Goal: Task Accomplishment & Management: Use online tool/utility

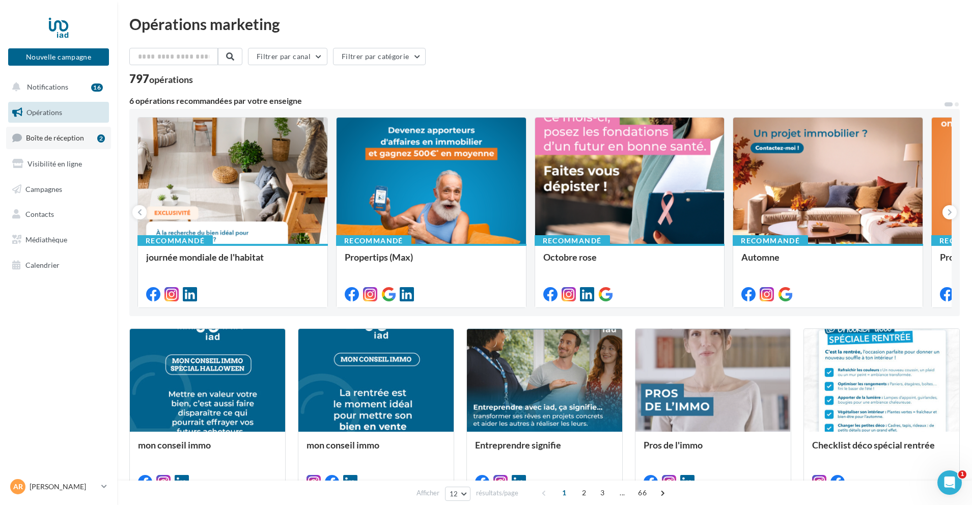
click at [62, 136] on span "Boîte de réception" at bounding box center [55, 137] width 58 height 9
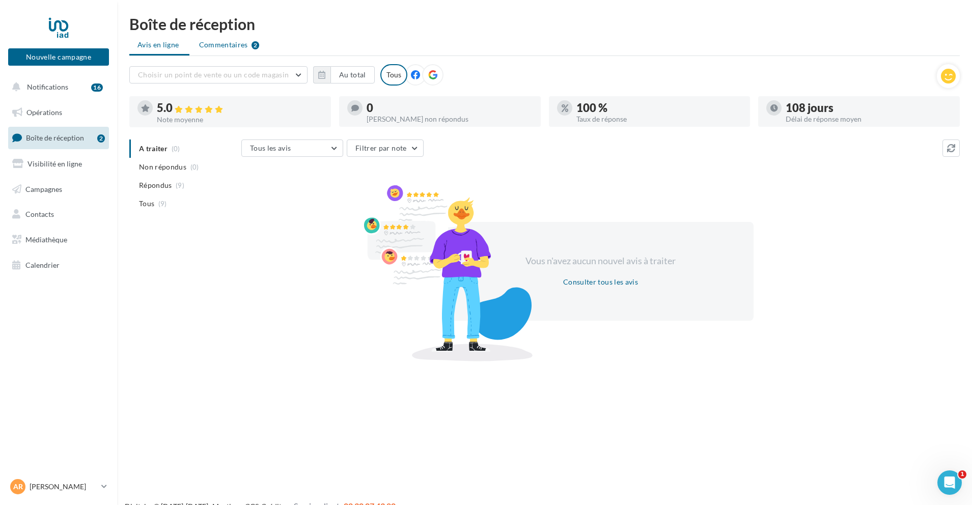
click at [222, 45] on span "Commentaires" at bounding box center [223, 45] width 49 height 10
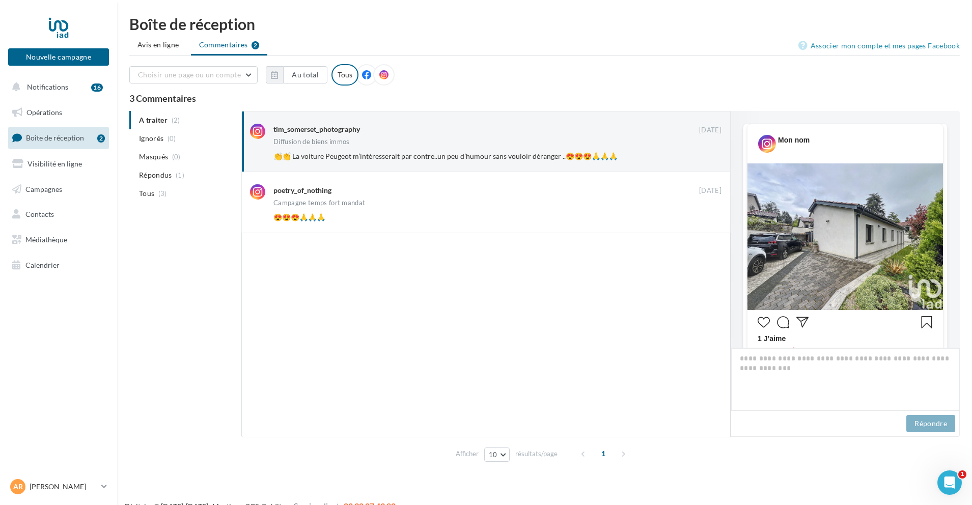
scroll to position [579, 0]
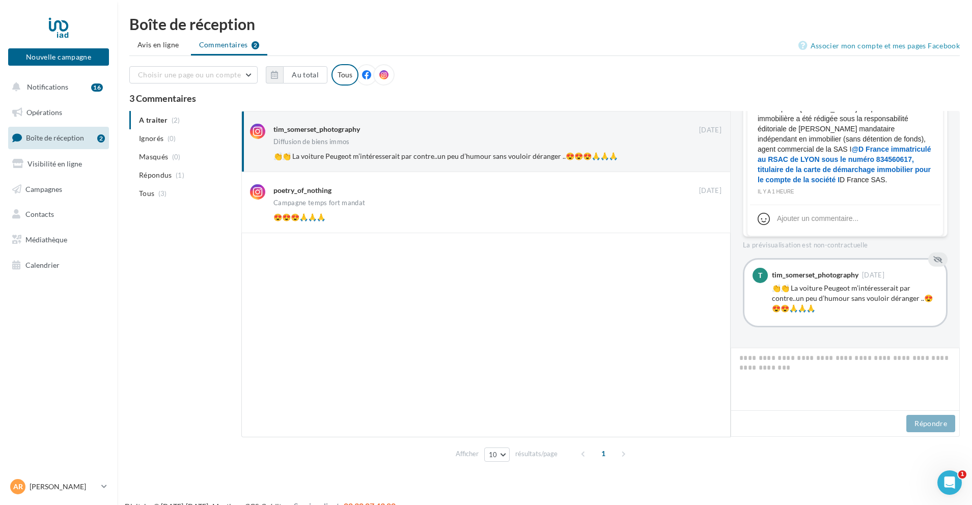
click at [151, 120] on ul "A traiter (2) Ignorés (0) [GEOGRAPHIC_DATA] (0) Répondus (1) Tous (3)" at bounding box center [183, 157] width 108 height 92
click at [708, 158] on button "Ignorer" at bounding box center [705, 156] width 34 height 14
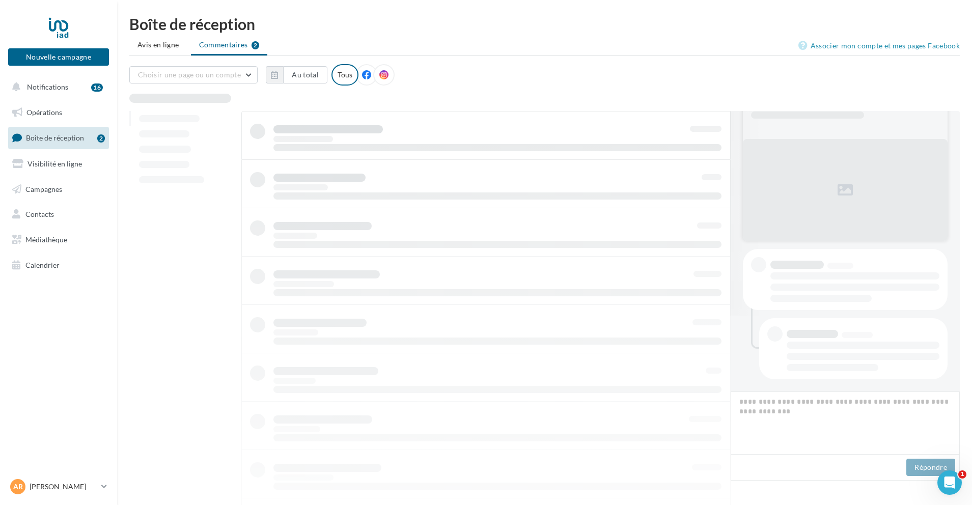
scroll to position [76, 0]
click at [228, 46] on ul "Avis en ligne Commentaires 2" at bounding box center [544, 46] width 831 height 20
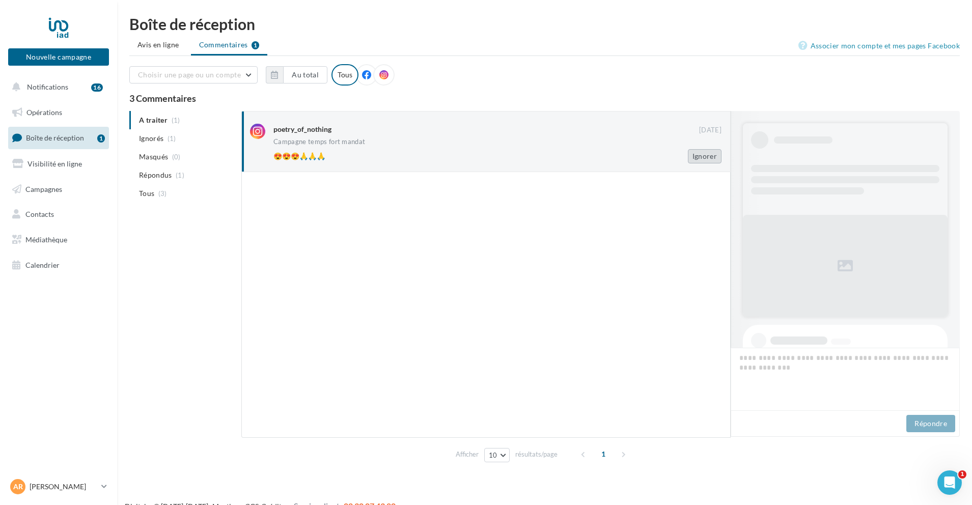
click at [701, 157] on button "Ignorer" at bounding box center [705, 156] width 34 height 14
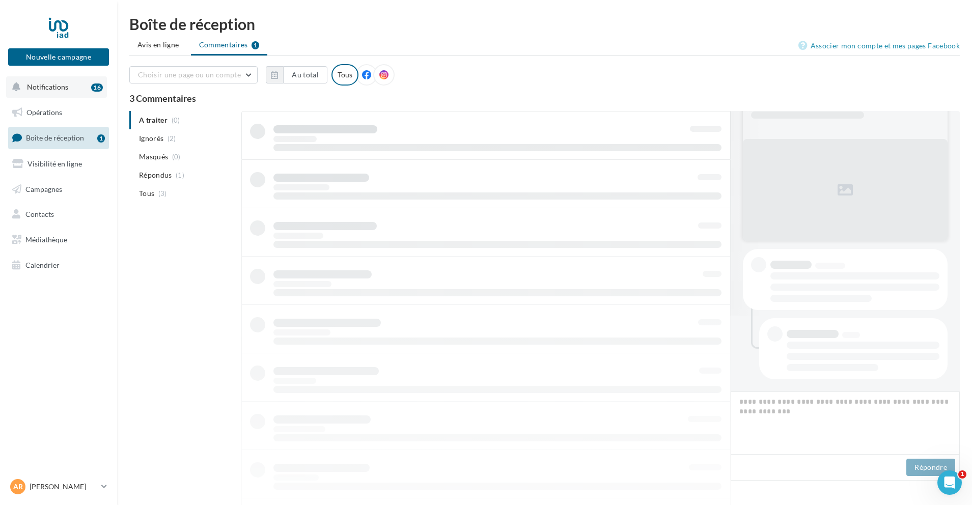
click at [56, 87] on span "Notifications" at bounding box center [47, 86] width 41 height 9
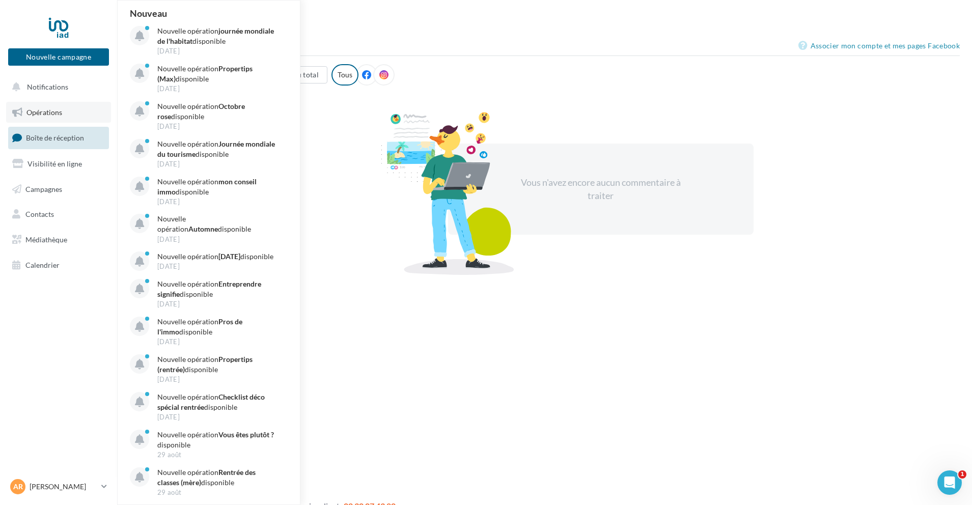
click at [46, 112] on span "Opérations" at bounding box center [44, 112] width 36 height 9
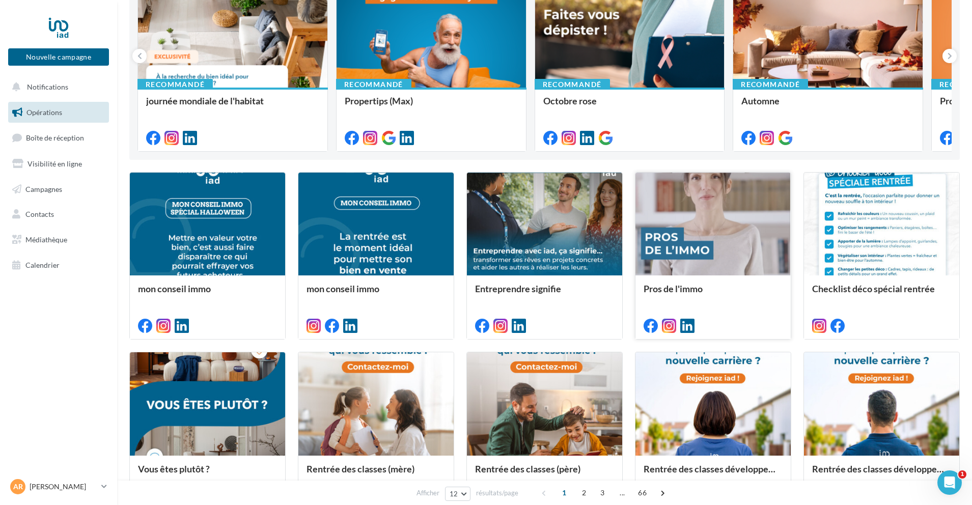
scroll to position [153, 0]
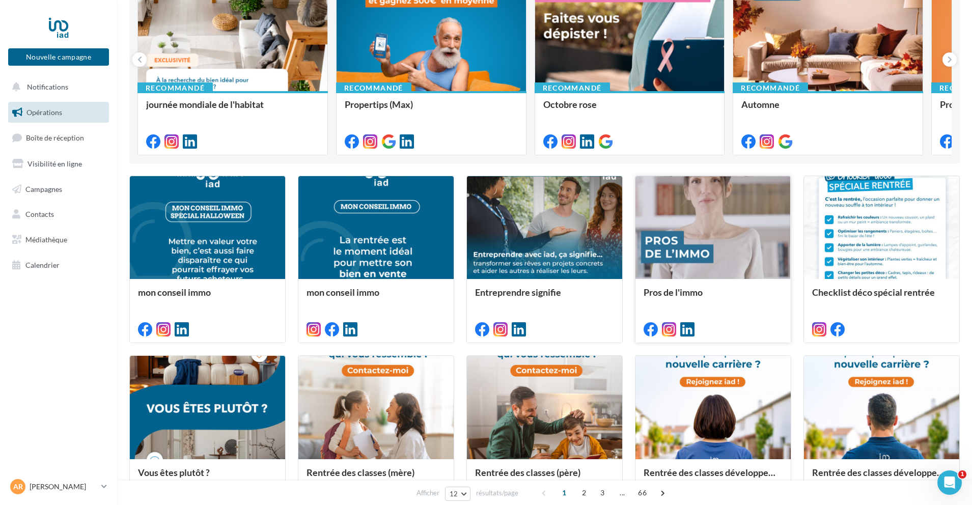
click at [733, 319] on div at bounding box center [713, 328] width 155 height 29
click at [954, 58] on button at bounding box center [950, 59] width 14 height 14
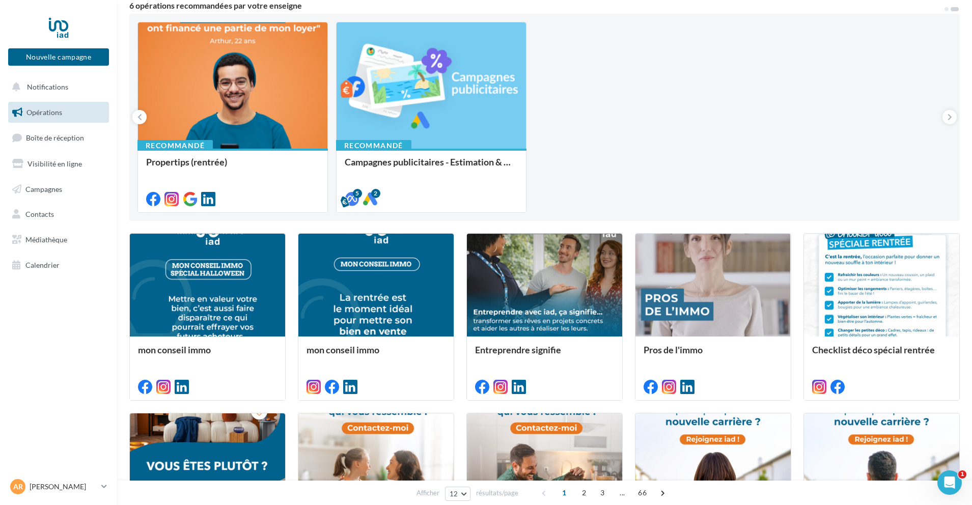
scroll to position [0, 0]
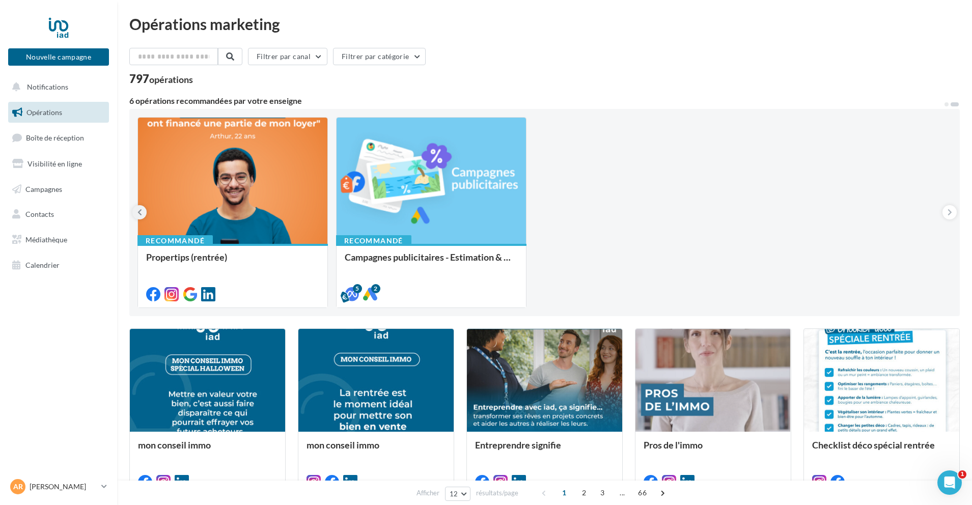
click at [140, 214] on icon at bounding box center [139, 212] width 5 height 10
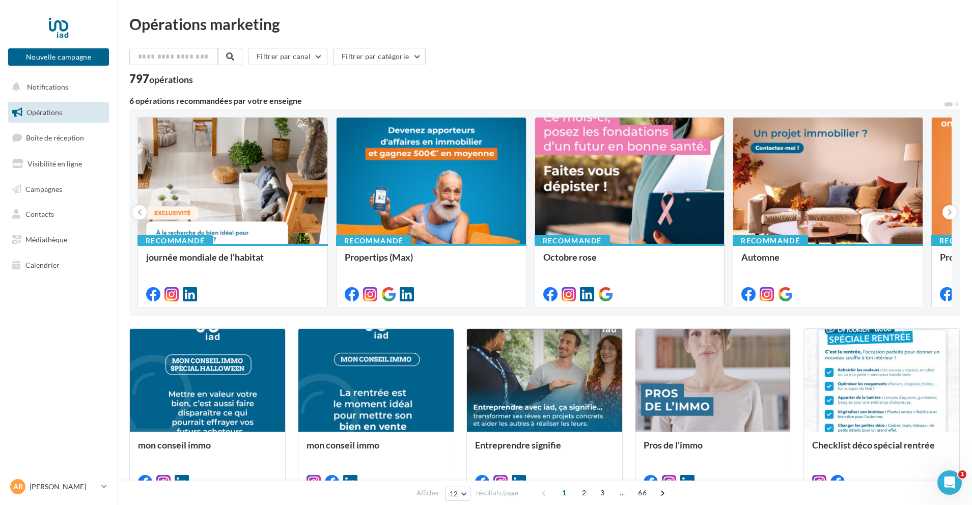
click at [48, 114] on span "Opérations" at bounding box center [44, 112] width 36 height 9
